Goal: Check status: Check status

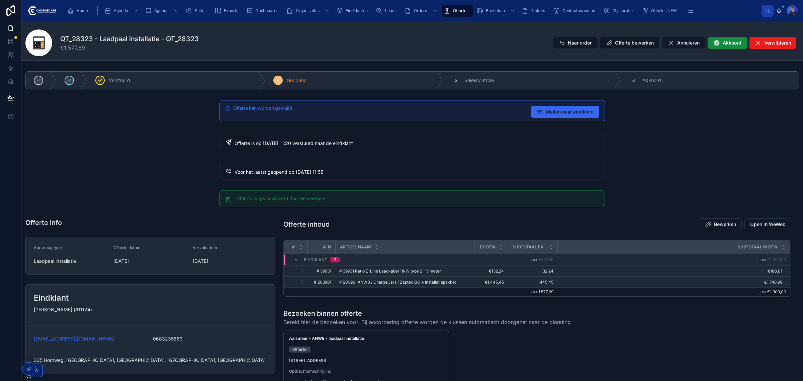
scroll to position [402, 0]
